Goal: Task Accomplishment & Management: Complete application form

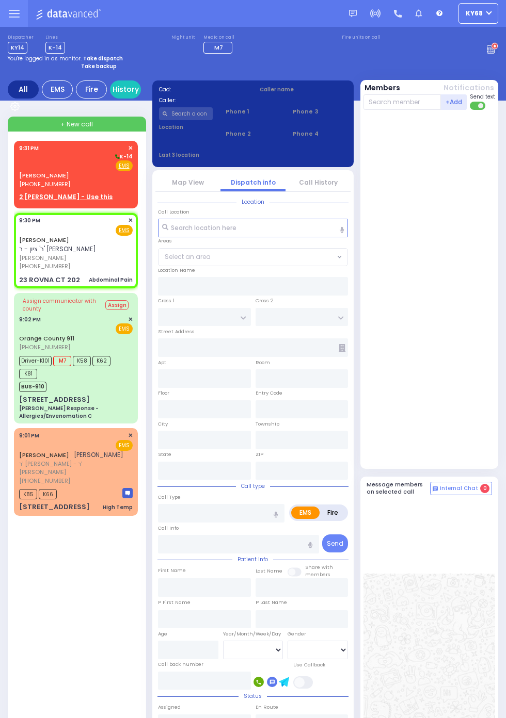
select select
type input "Abdominal Pain"
radio input "true"
type input "MOSHE OVADYA"
type input "SAAL"
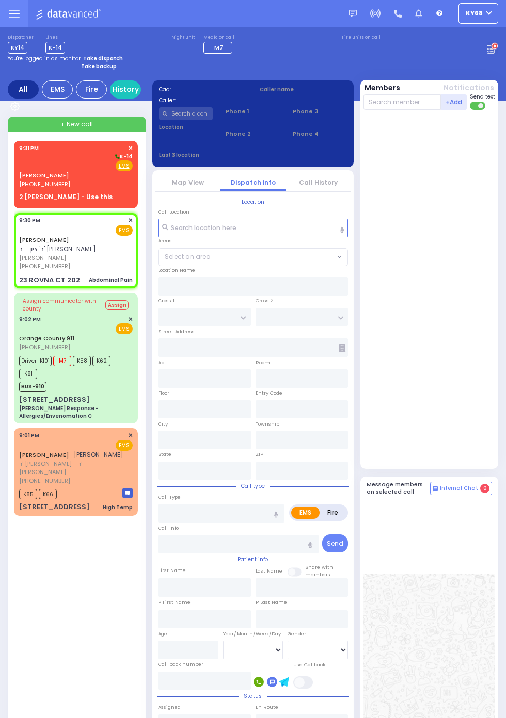
type input "23"
select select "Year"
select select "[DEMOGRAPHIC_DATA]"
type input "21:30"
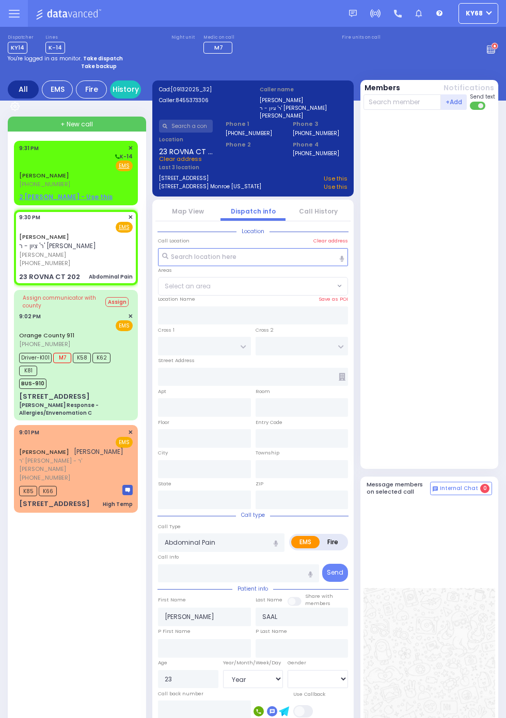
type input "CHEVRON RD"
type input "SEVEN SPRINGS MOUNTAIN RD"
type input "23 ROVNA CT"
type input "202"
type input "Monroe"
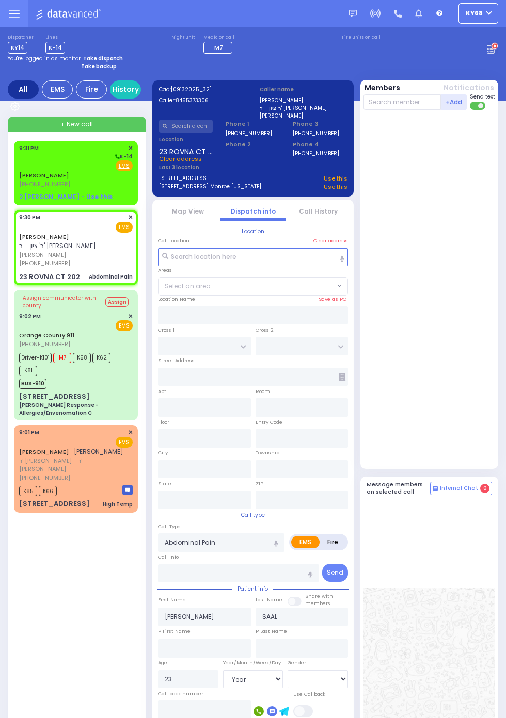
type input "New York"
type input "10950"
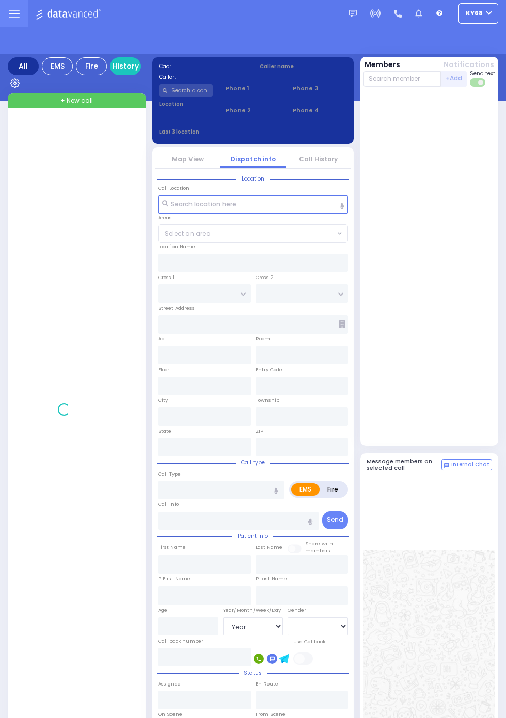
select select "Year"
select select "[DEMOGRAPHIC_DATA]"
